Goal: Check status

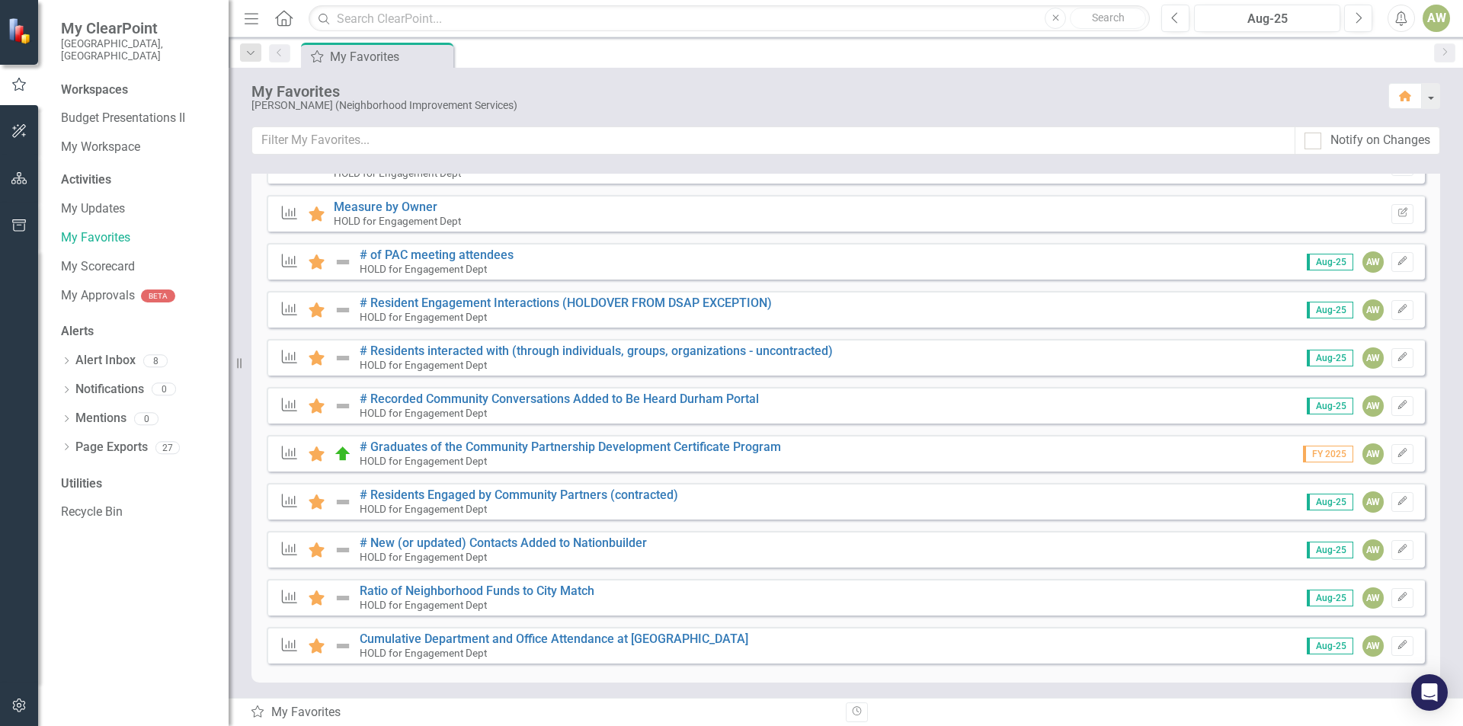
scroll to position [333, 0]
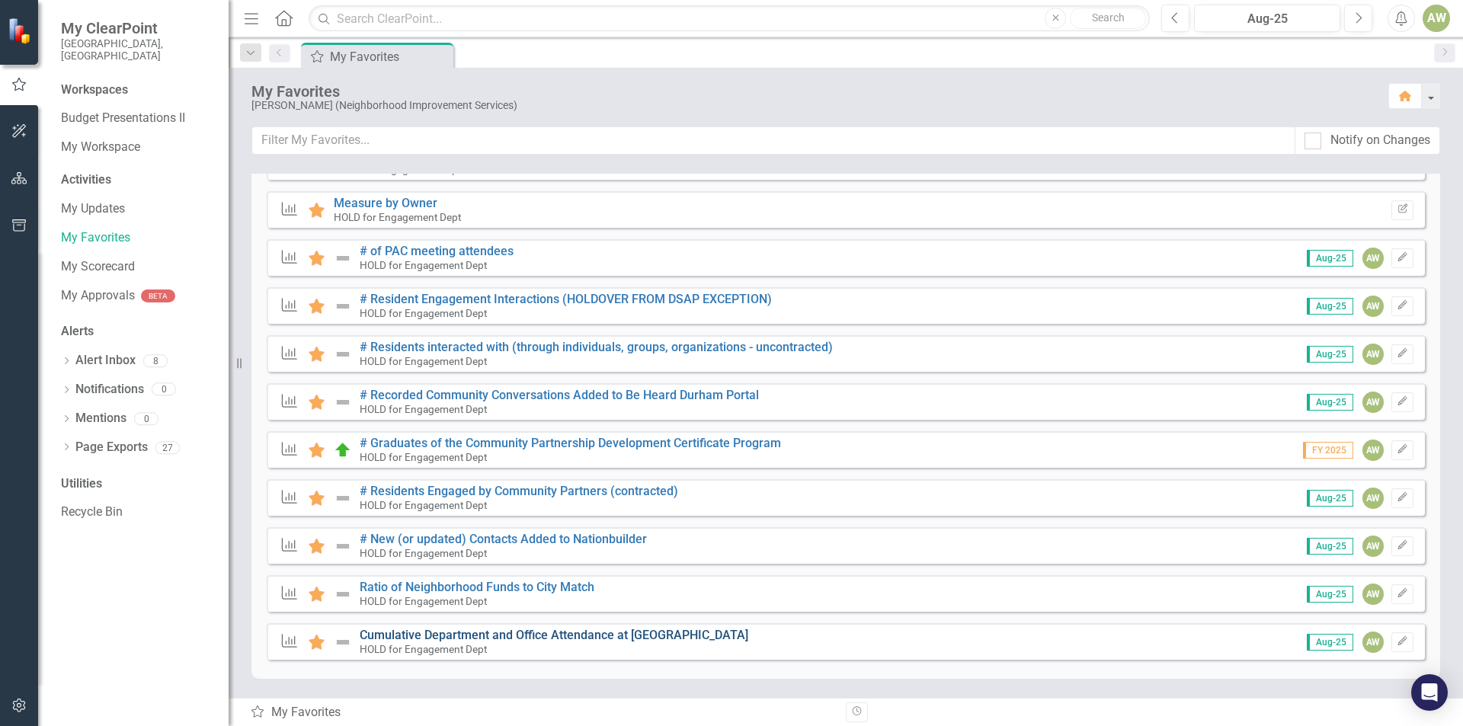
click at [543, 634] on link "Cumulative Department and Office Attendance at [GEOGRAPHIC_DATA]" at bounding box center [554, 635] width 389 height 14
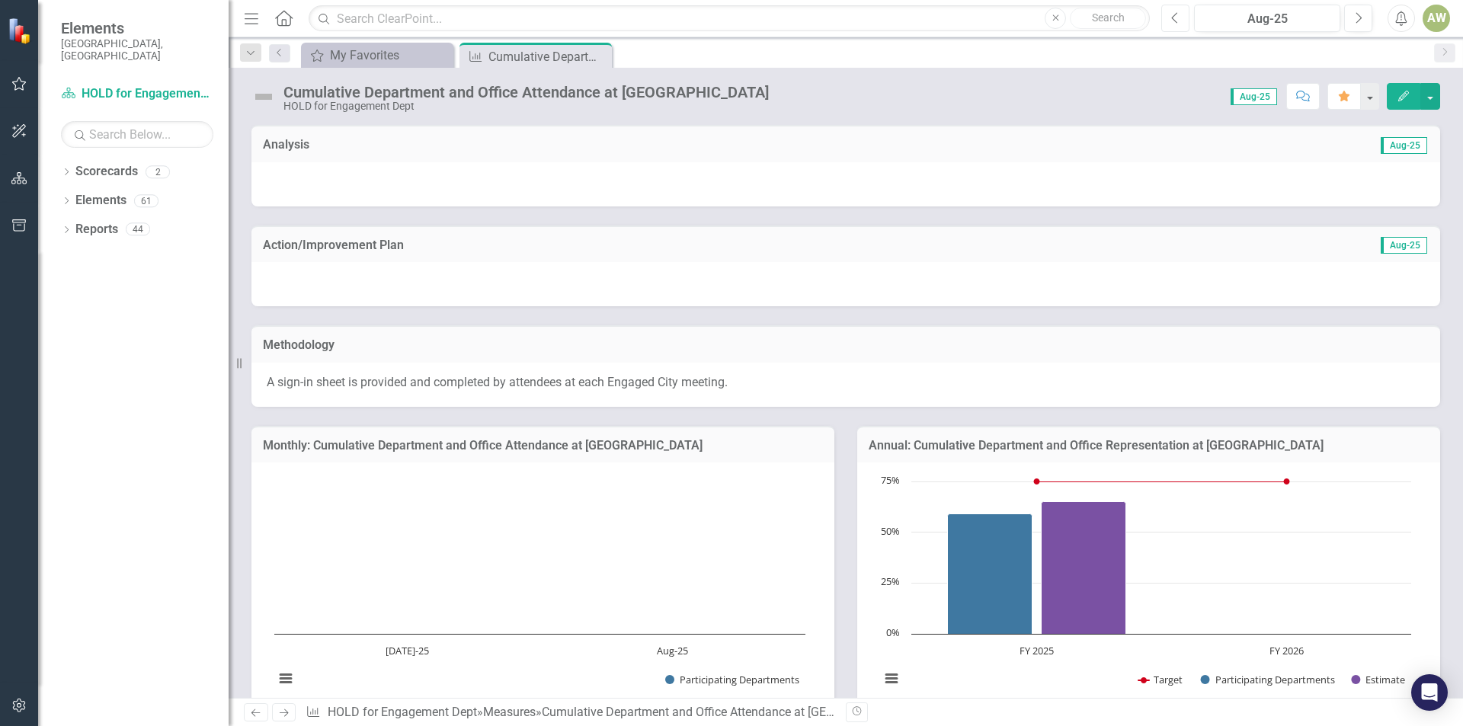
click at [1177, 23] on icon "Previous" at bounding box center [1175, 18] width 8 height 14
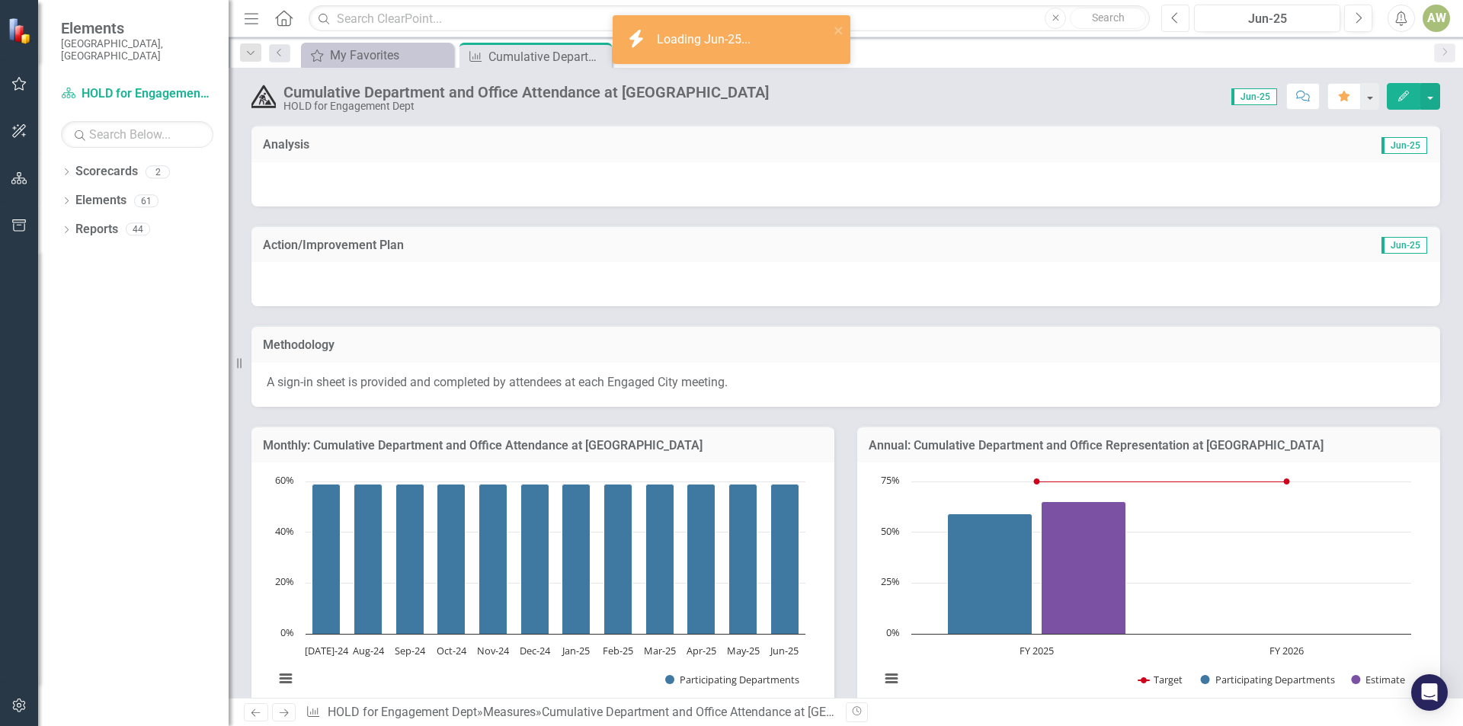
click at [1177, 23] on icon "Previous" at bounding box center [1175, 18] width 8 height 14
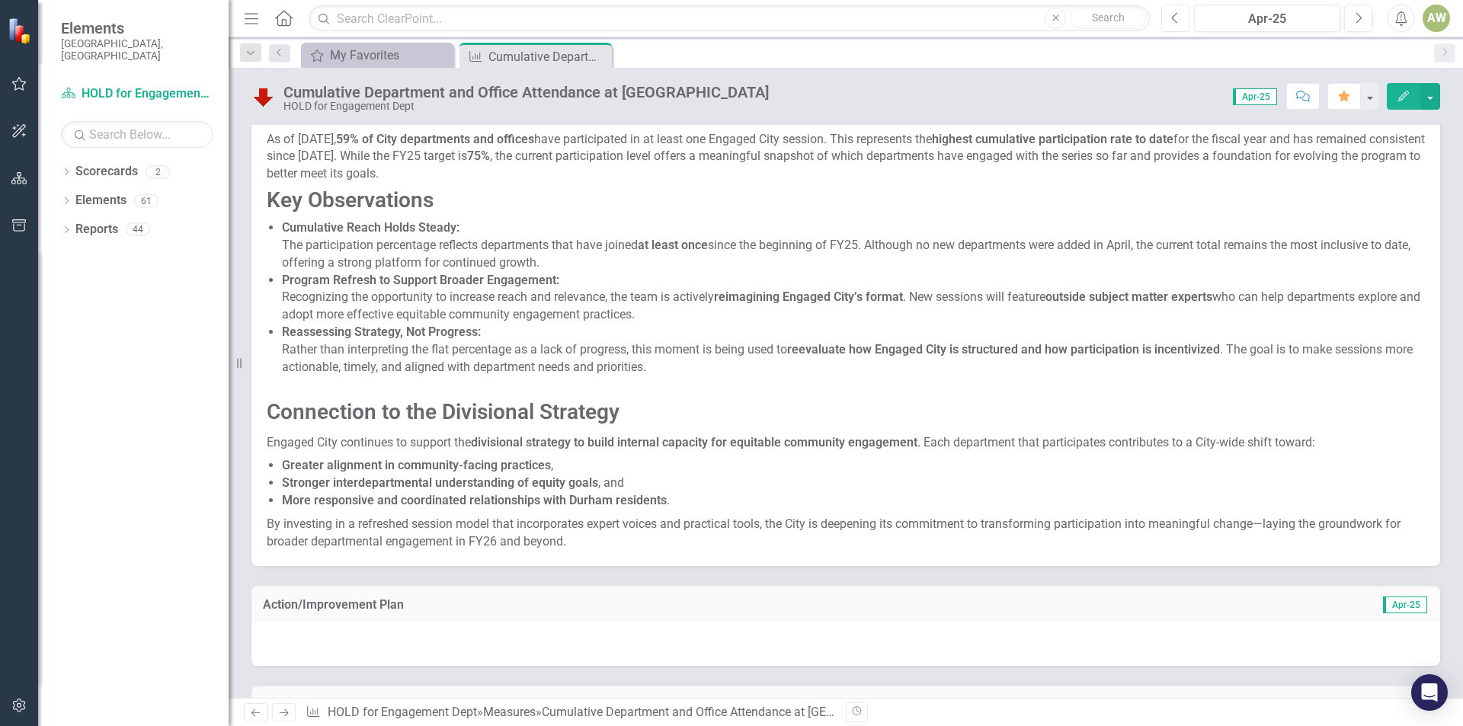
scroll to position [152, 0]
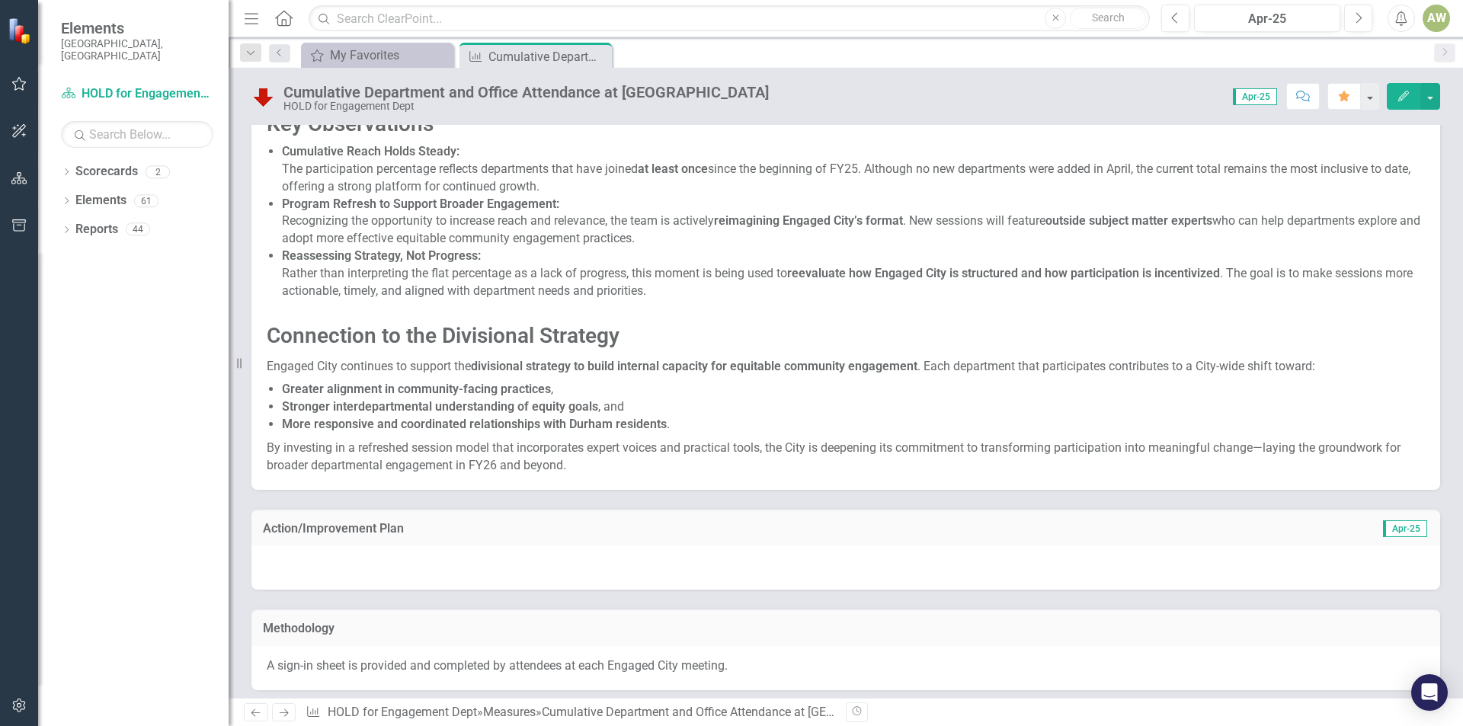
click at [687, 412] on p "Stronger interdepartmental understanding of equity goals , and" at bounding box center [853, 408] width 1143 height 18
